Goal: Browse casually: Explore the website without a specific task or goal

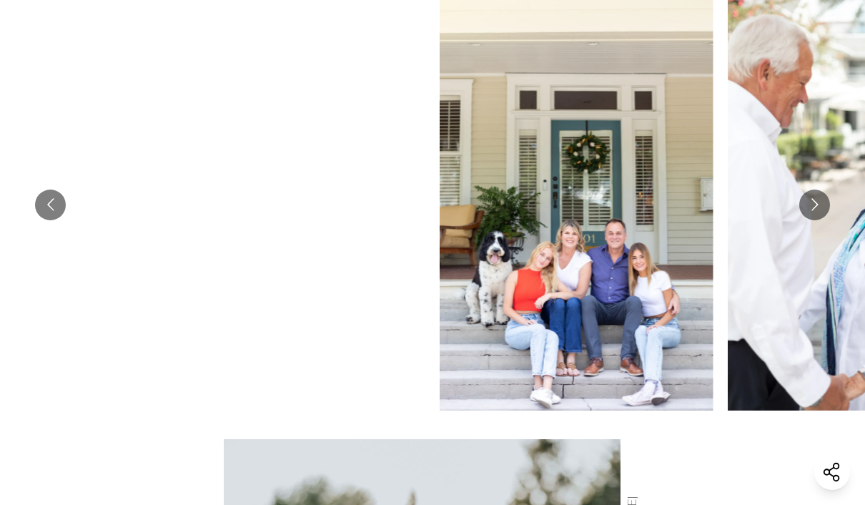
scroll to position [667, 0]
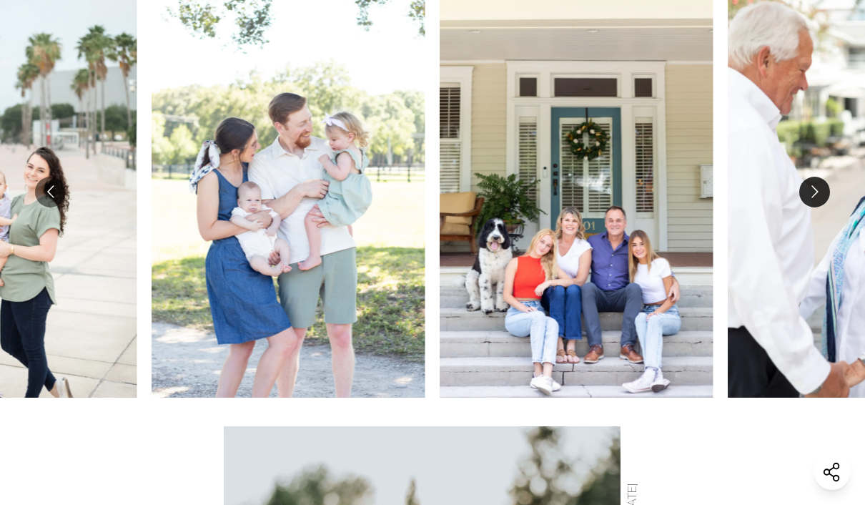
click at [817, 192] on button "Go to next slide" at bounding box center [815, 192] width 31 height 31
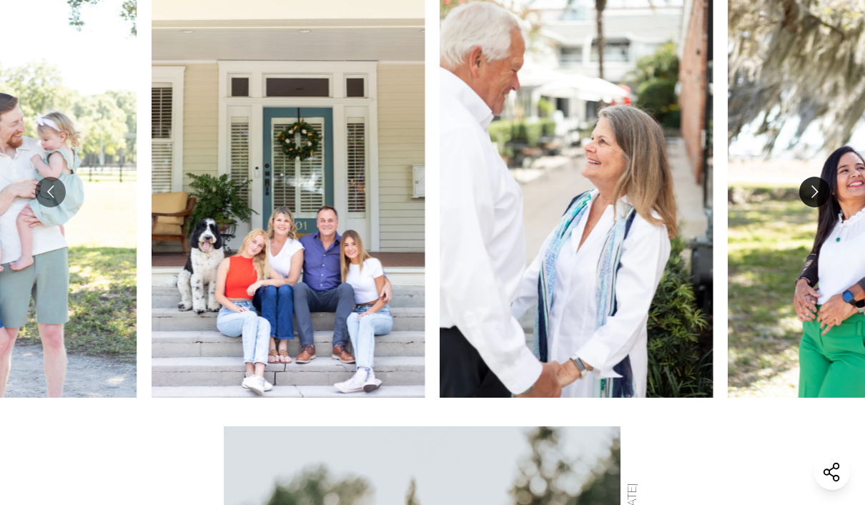
click at [817, 192] on button "Go to next slide" at bounding box center [815, 192] width 31 height 31
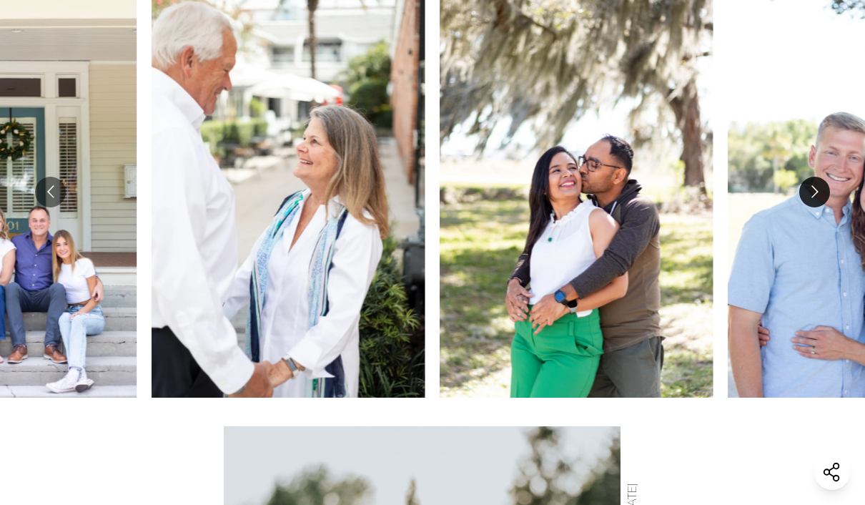
click at [817, 193] on button "Go to next slide" at bounding box center [815, 192] width 31 height 31
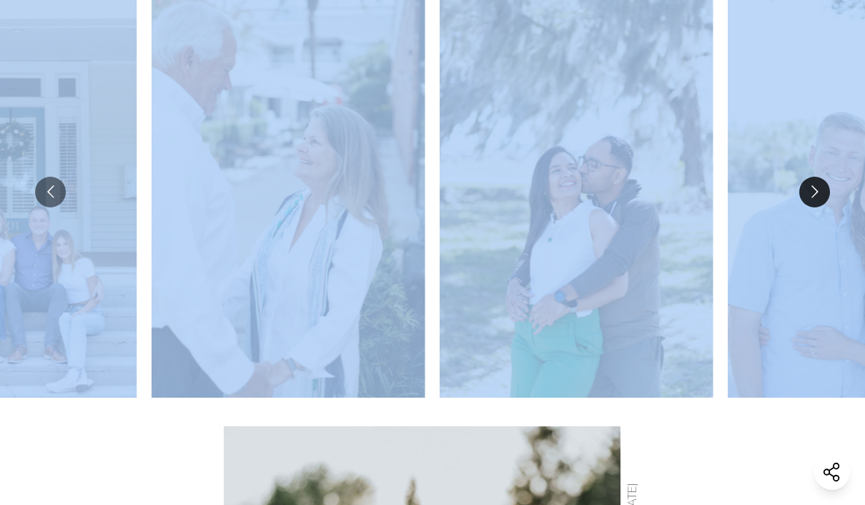
click at [817, 193] on button "Go to next slide" at bounding box center [815, 192] width 31 height 31
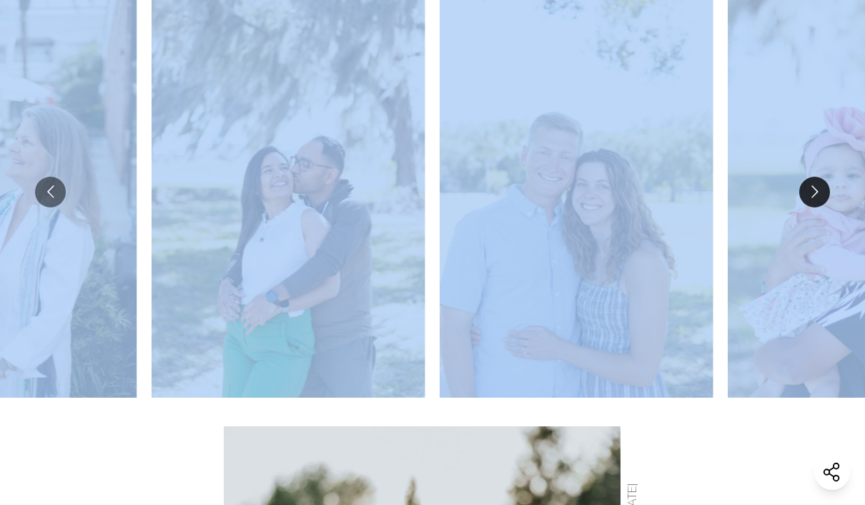
click at [817, 193] on button "Go to next slide" at bounding box center [815, 192] width 31 height 31
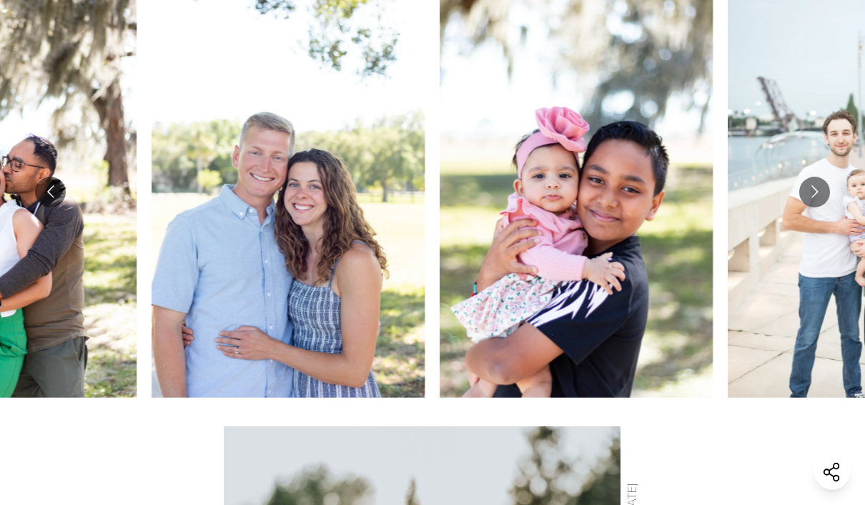
click at [808, 191] on button "Go to next slide" at bounding box center [815, 192] width 31 height 31
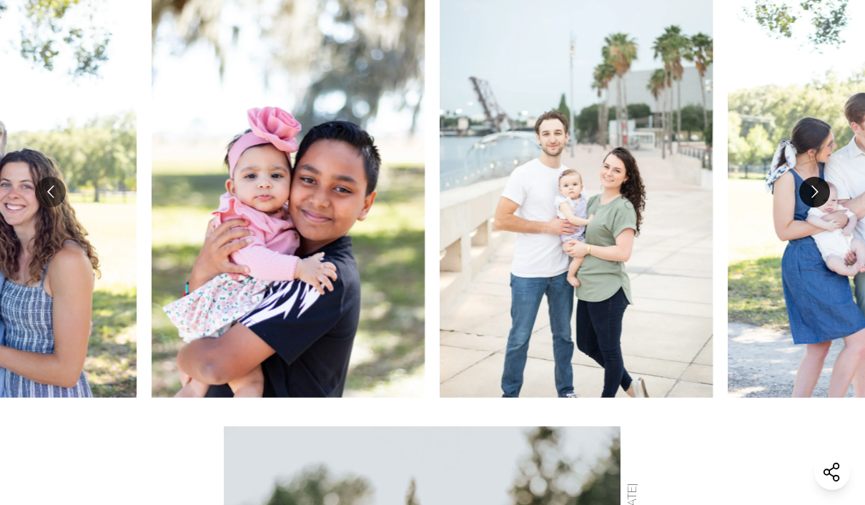
click at [808, 191] on button "Go to next slide" at bounding box center [815, 192] width 31 height 31
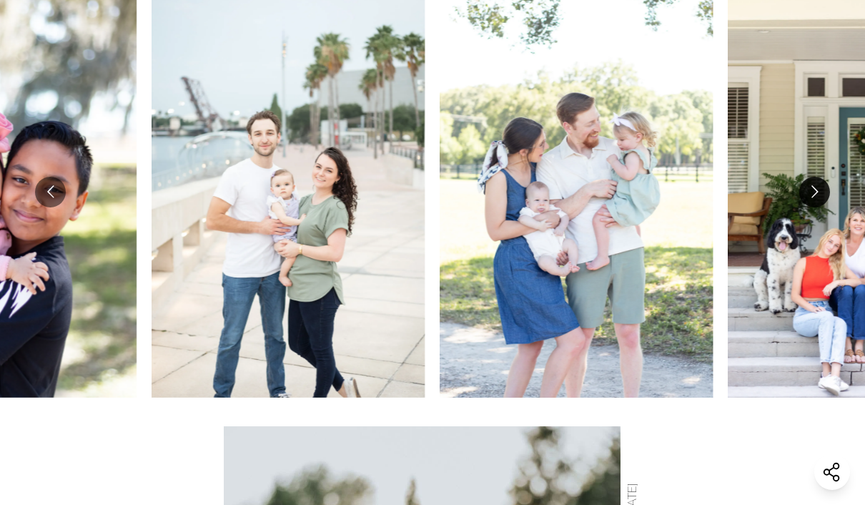
click at [808, 191] on button "Go to next slide" at bounding box center [815, 192] width 31 height 31
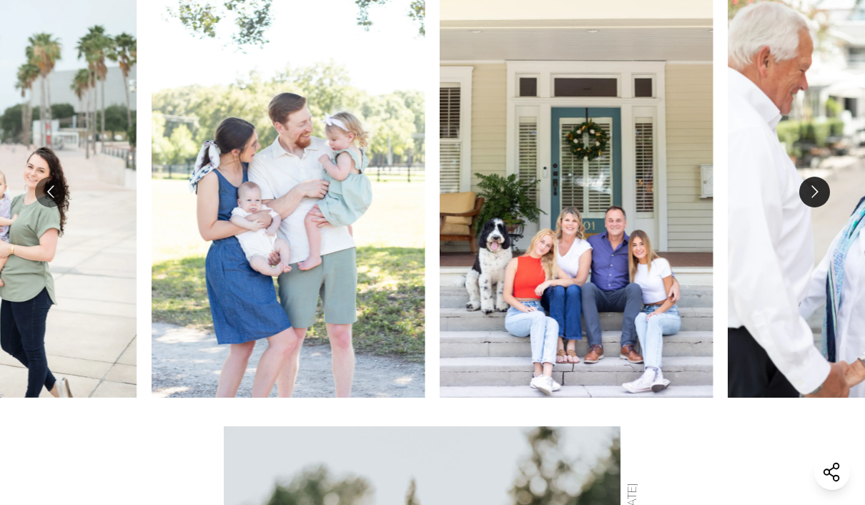
click at [808, 191] on button "Go to next slide" at bounding box center [815, 192] width 31 height 31
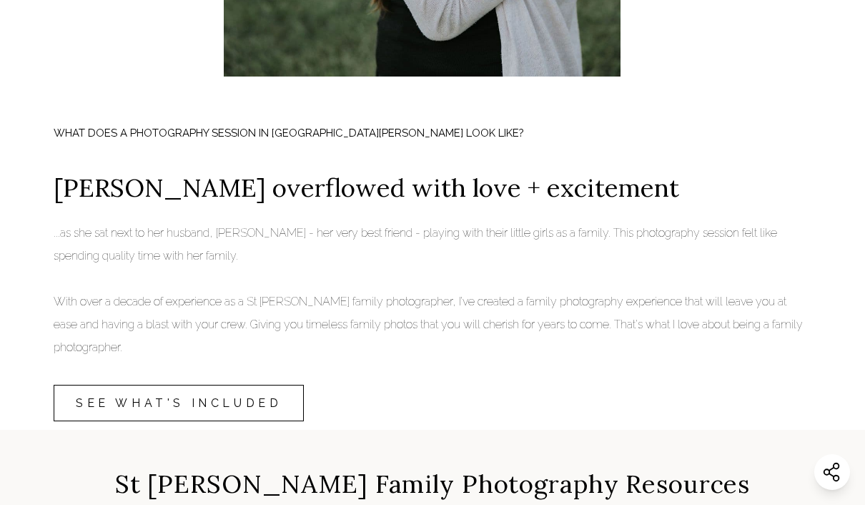
scroll to position [1771, 0]
